Goal: Task Accomplishment & Management: Use online tool/utility

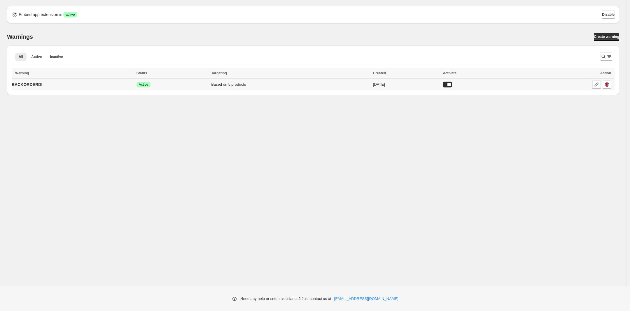
click at [192, 87] on div "Success Active" at bounding box center [171, 85] width 71 height 6
click at [596, 85] on icon at bounding box center [596, 85] width 6 height 6
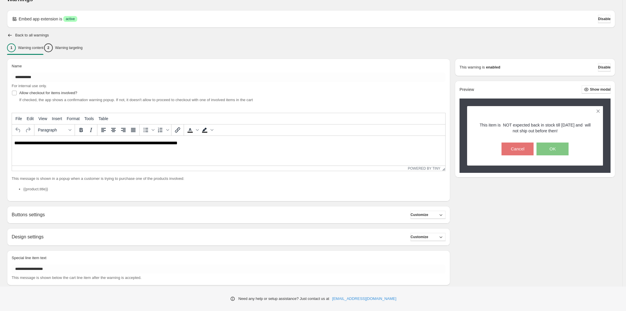
scroll to position [24, 0]
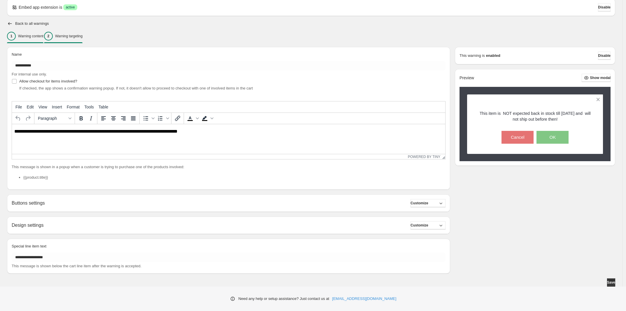
click at [82, 36] on p "Warning targeting" at bounding box center [68, 36] width 27 height 5
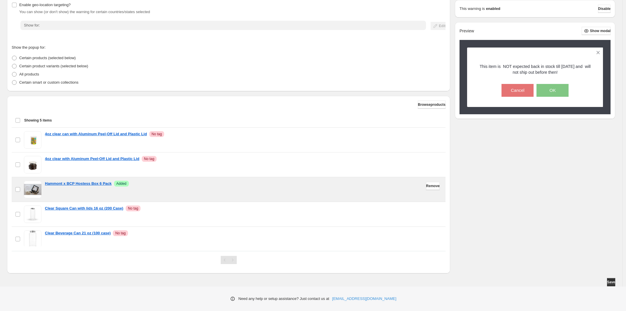
scroll to position [5, 0]
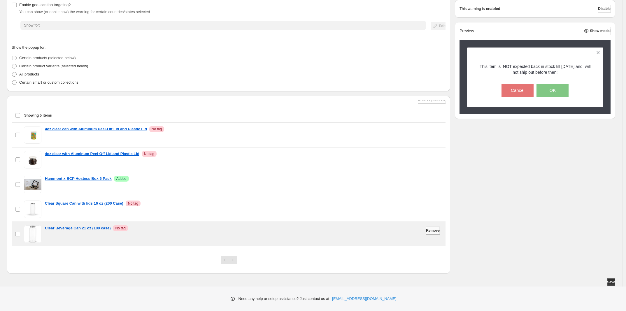
click at [429, 231] on span "Remove" at bounding box center [433, 230] width 14 height 5
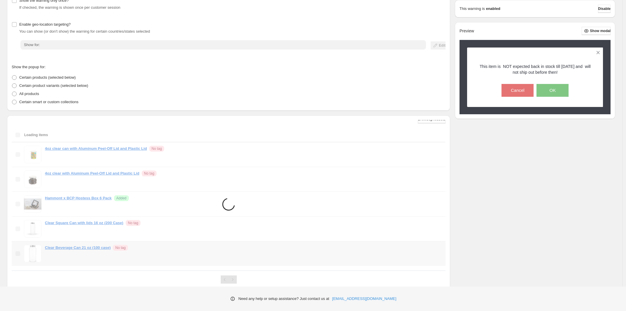
scroll to position [0, 0]
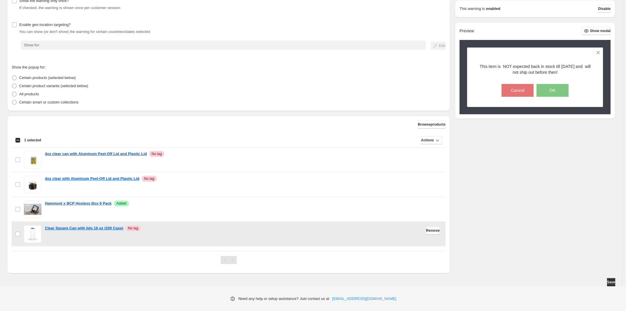
click at [429, 231] on span "Remove" at bounding box center [433, 230] width 14 height 5
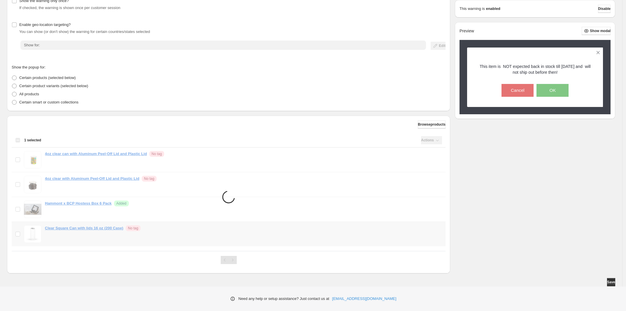
scroll to position [54, 0]
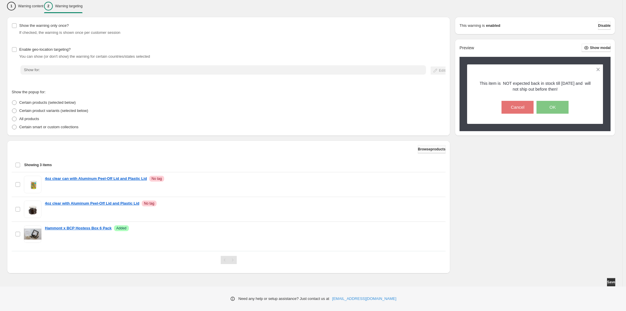
click at [428, 150] on span "Browse products" at bounding box center [432, 149] width 28 height 5
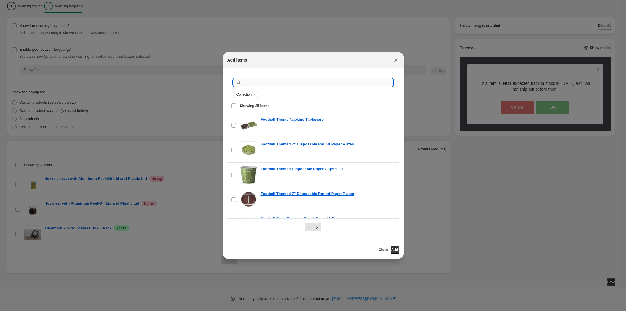
click at [268, 85] on input ":r19:" at bounding box center [318, 82] width 150 height 8
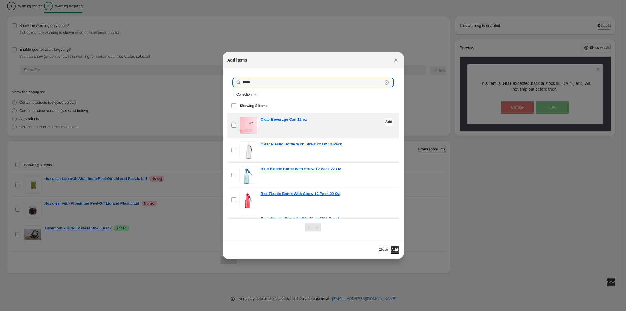
type input "*****"
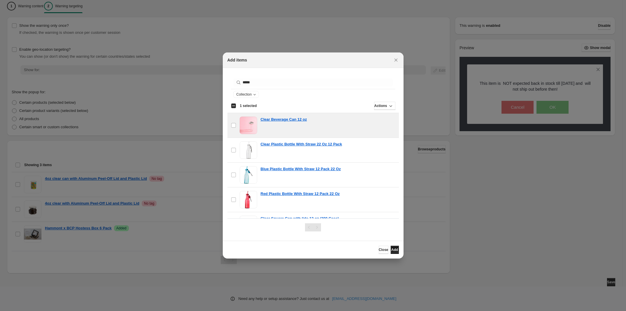
click at [394, 252] on span "Add" at bounding box center [394, 250] width 7 height 5
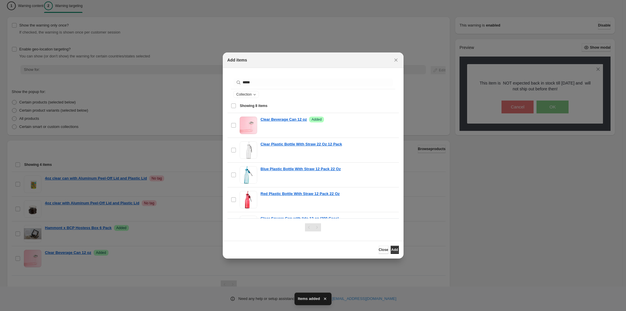
click at [399, 56] on div "Add items" at bounding box center [313, 59] width 181 height 15
click at [398, 60] on icon "Close" at bounding box center [396, 60] width 6 height 6
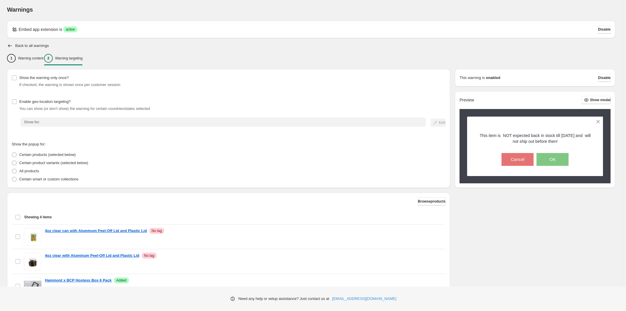
scroll to position [0, 0]
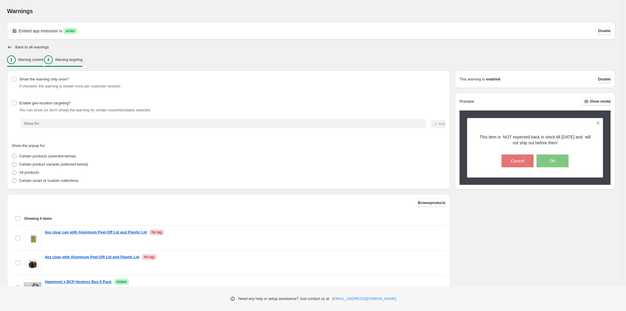
click at [26, 59] on p "Warning content" at bounding box center [30, 59] width 25 height 5
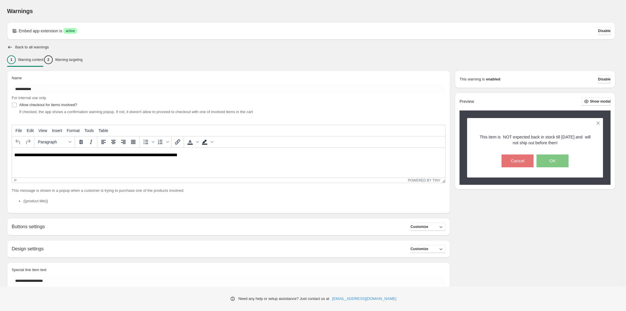
click at [118, 153] on p "**********" at bounding box center [230, 156] width 432 height 6
